Goal: Task Accomplishment & Management: Manage account settings

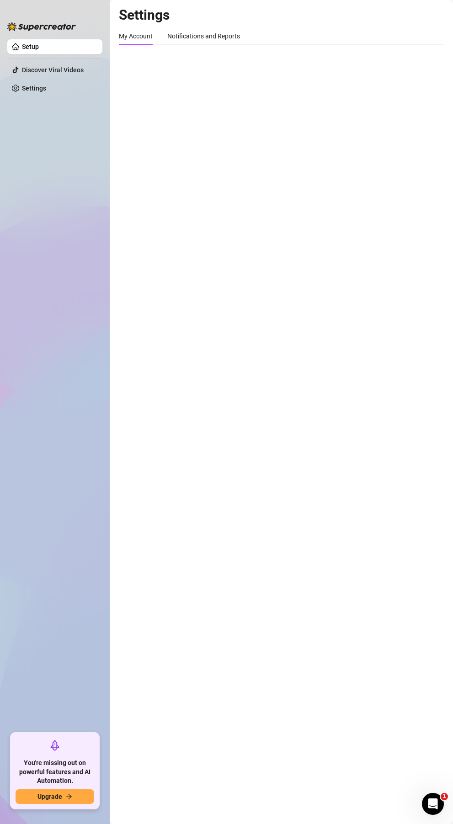
drag, startPoint x: 162, startPoint y: 144, endPoint x: 158, endPoint y: 75, distance: 68.7
click at [164, 142] on main "Settings My Account Notifications and Reports Profile image Your profile isn’t …" at bounding box center [281, 412] width 343 height 824
click at [178, 121] on main "Settings My Account Notifications and Reports Profile image Your profile isn’t …" at bounding box center [281, 412] width 343 height 824
